Goal: Transaction & Acquisition: Purchase product/service

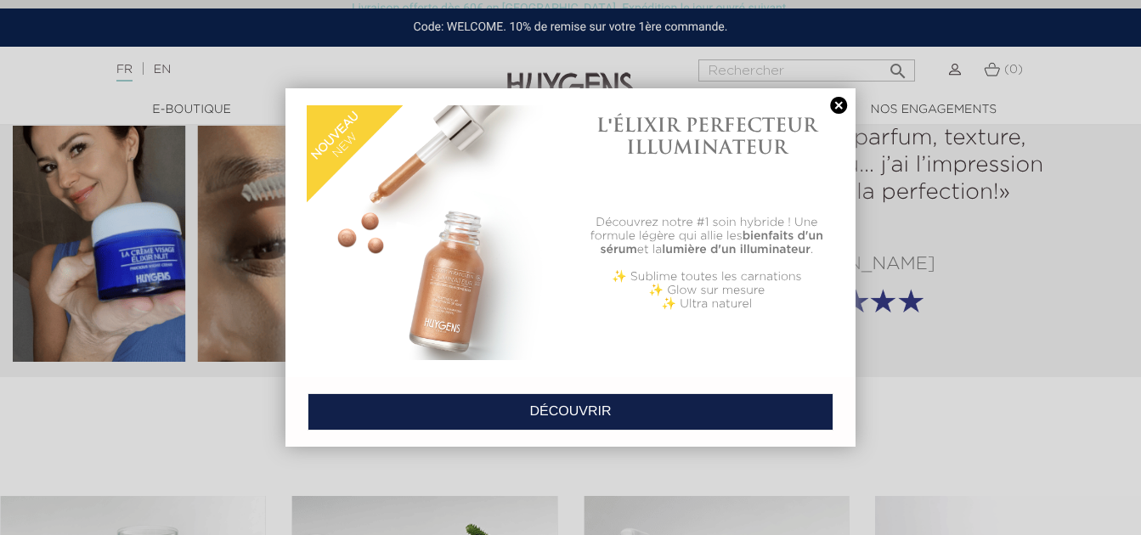
scroll to position [2464, 0]
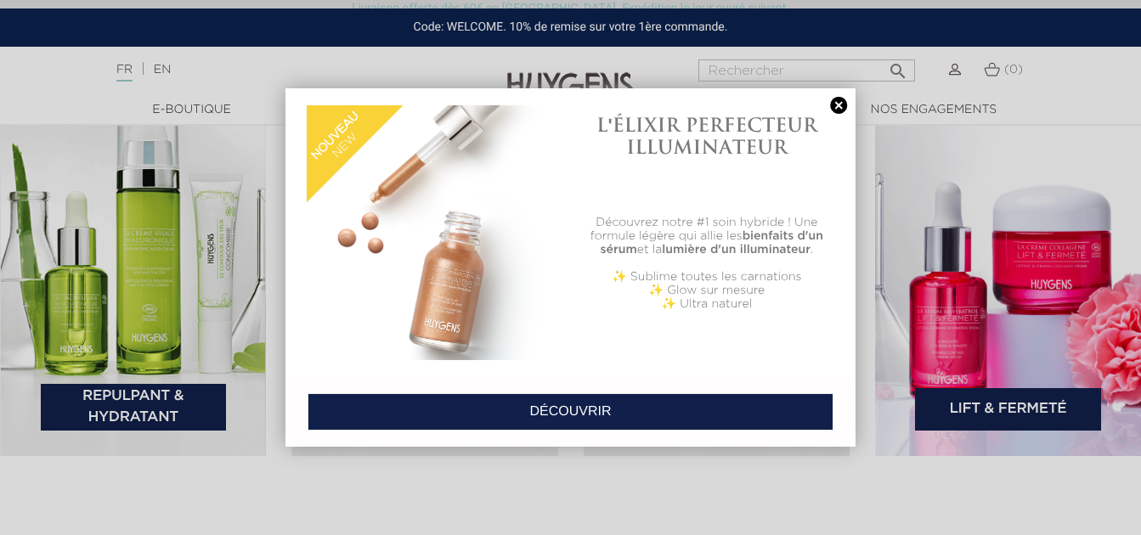
click at [841, 105] on link at bounding box center [839, 106] width 24 height 18
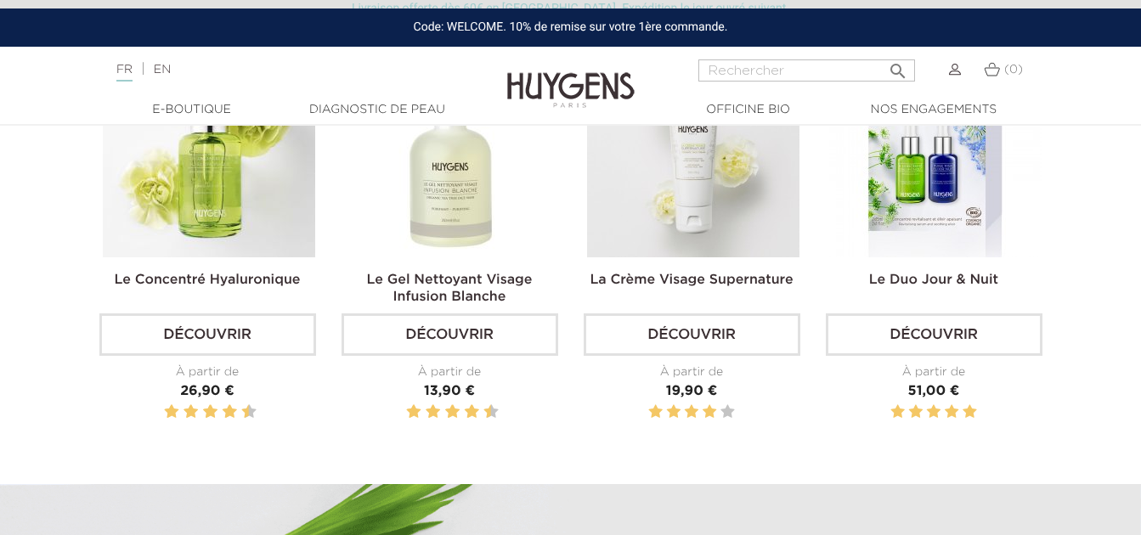
scroll to position [595, 0]
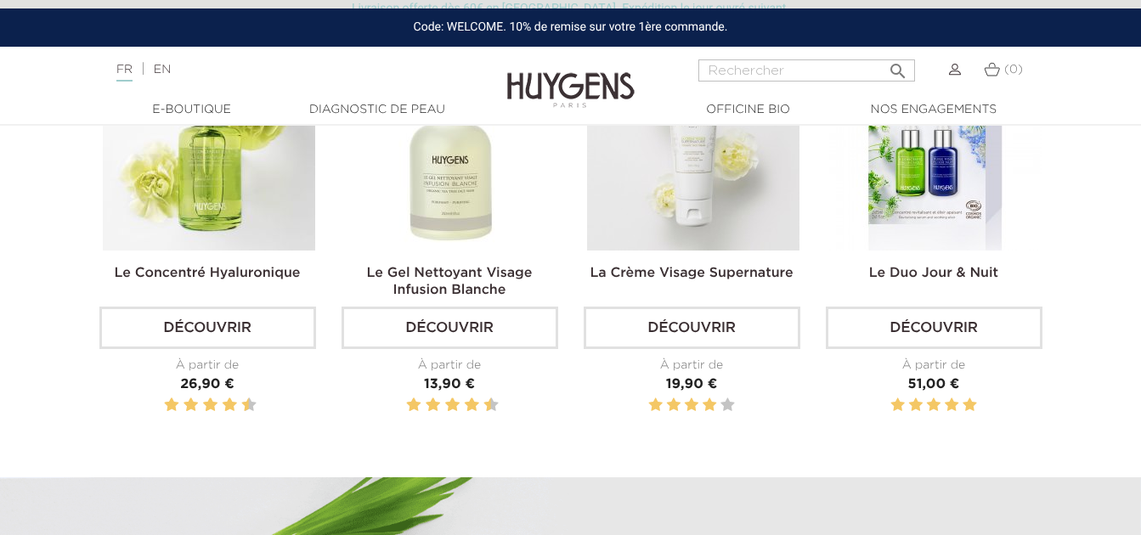
click at [506, 325] on link "Découvrir" at bounding box center [450, 328] width 217 height 42
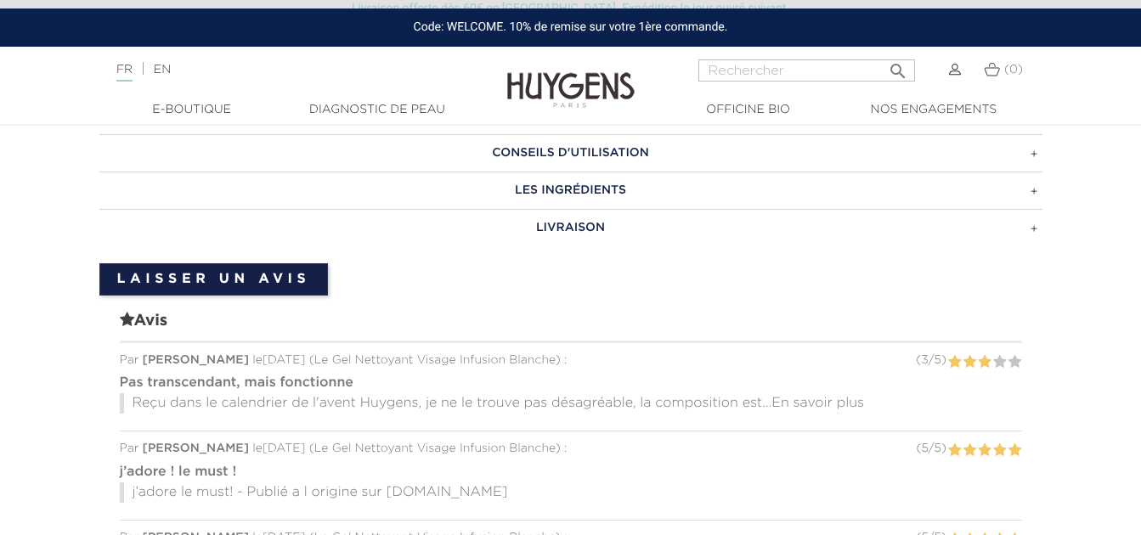
scroll to position [1105, 0]
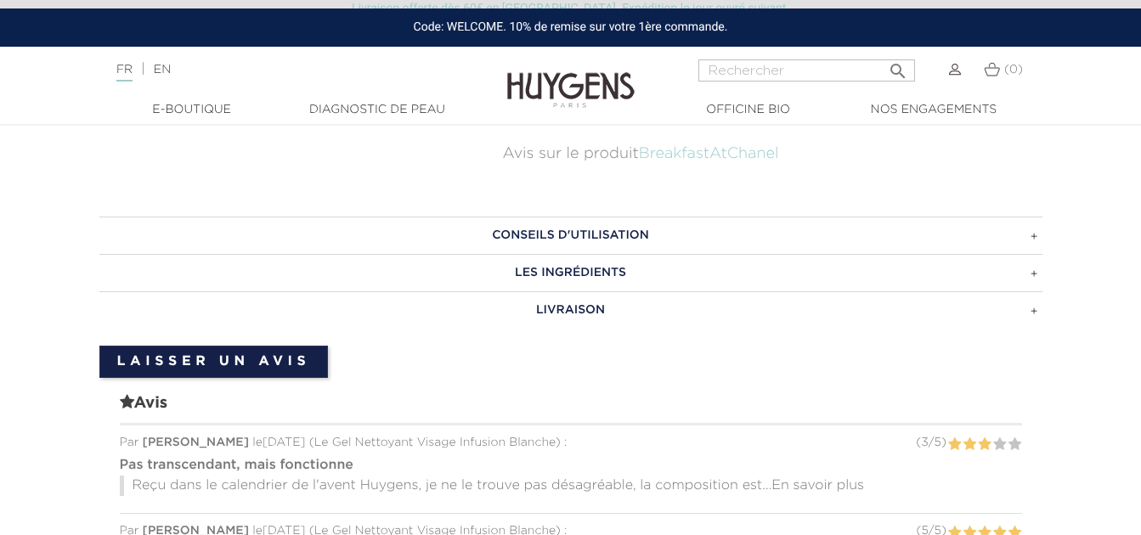
click at [569, 308] on h3 "LIVRAISON" at bounding box center [570, 309] width 943 height 37
